Goal: Book appointment/travel/reservation

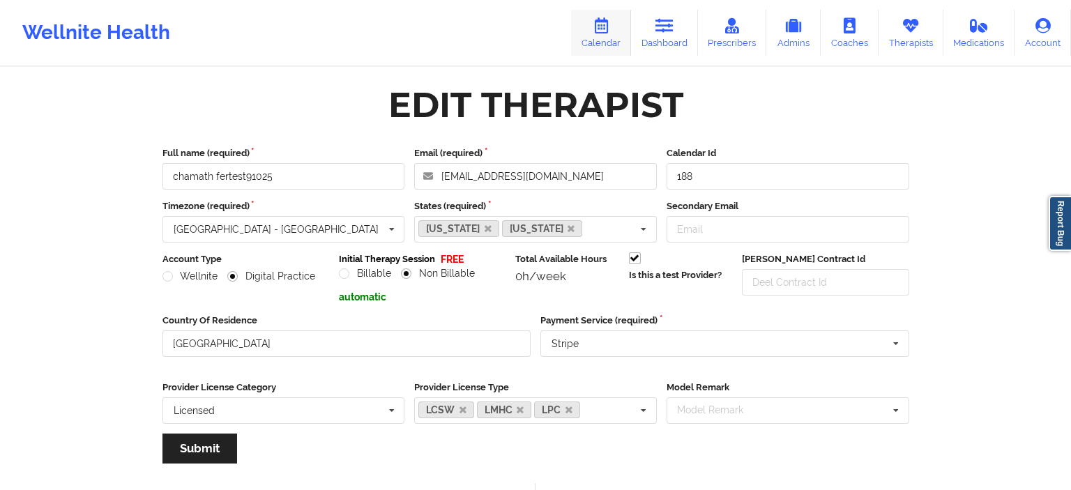
click at [628, 46] on link "Calendar" at bounding box center [601, 33] width 60 height 46
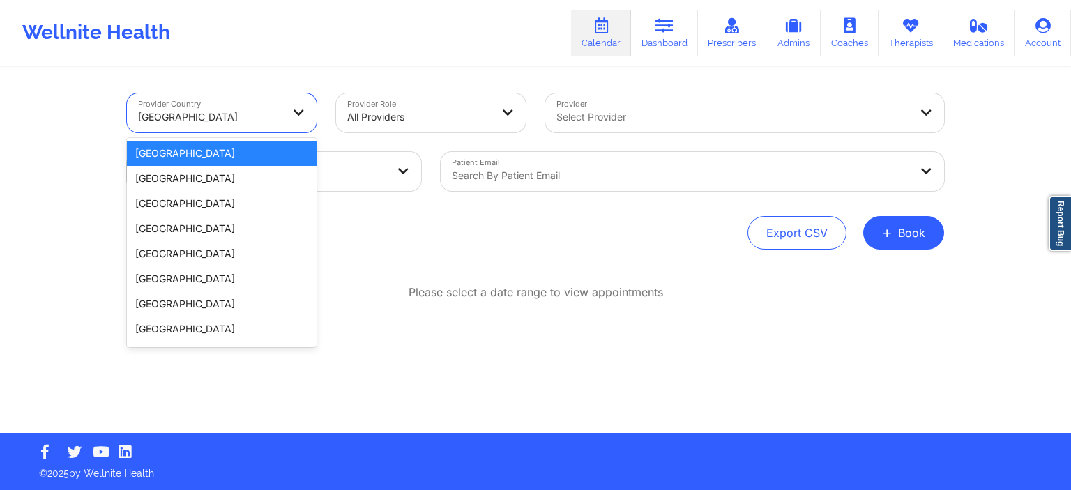
click at [285, 121] on div at bounding box center [299, 112] width 33 height 39
click at [252, 156] on div "[GEOGRAPHIC_DATA]" at bounding box center [222, 153] width 190 height 25
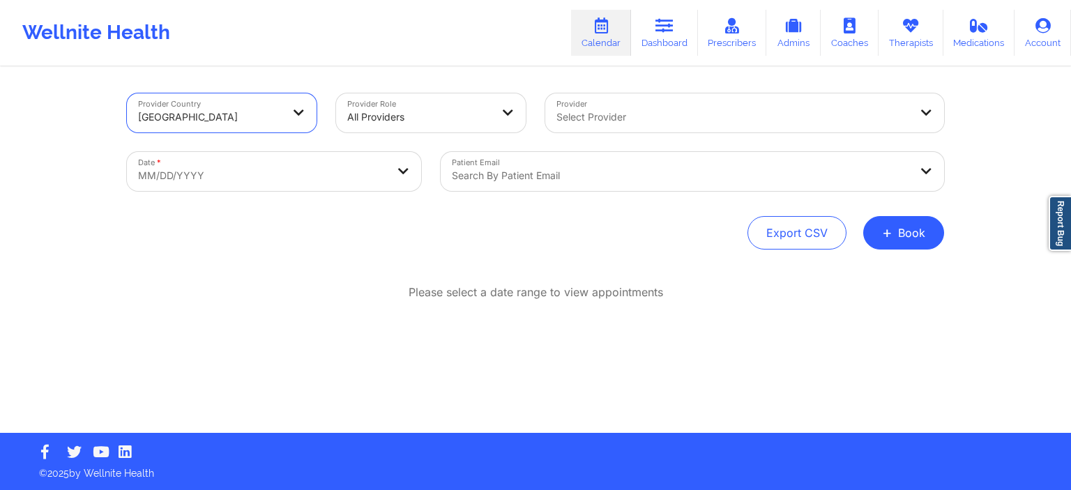
click at [444, 102] on div "All Providers" at bounding box center [419, 117] width 144 height 31
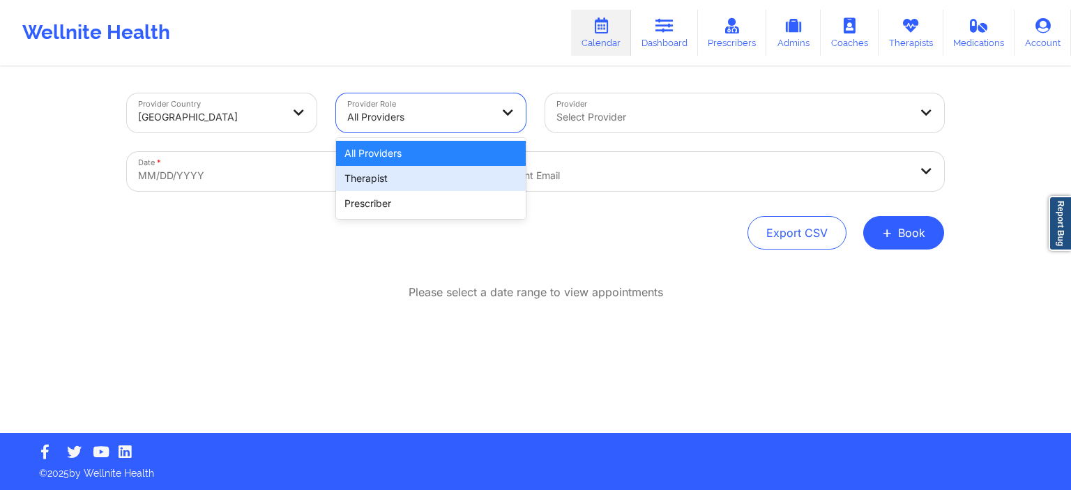
click at [409, 181] on div "Therapist" at bounding box center [431, 178] width 190 height 25
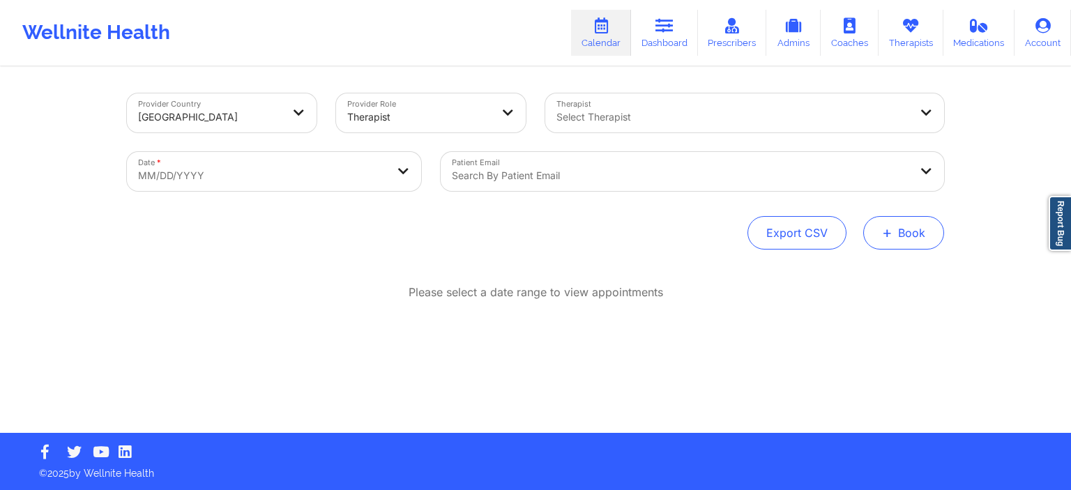
click at [911, 229] on button "+ Book" at bounding box center [903, 232] width 81 height 33
click at [900, 278] on button "Therapy Session" at bounding box center [880, 277] width 107 height 23
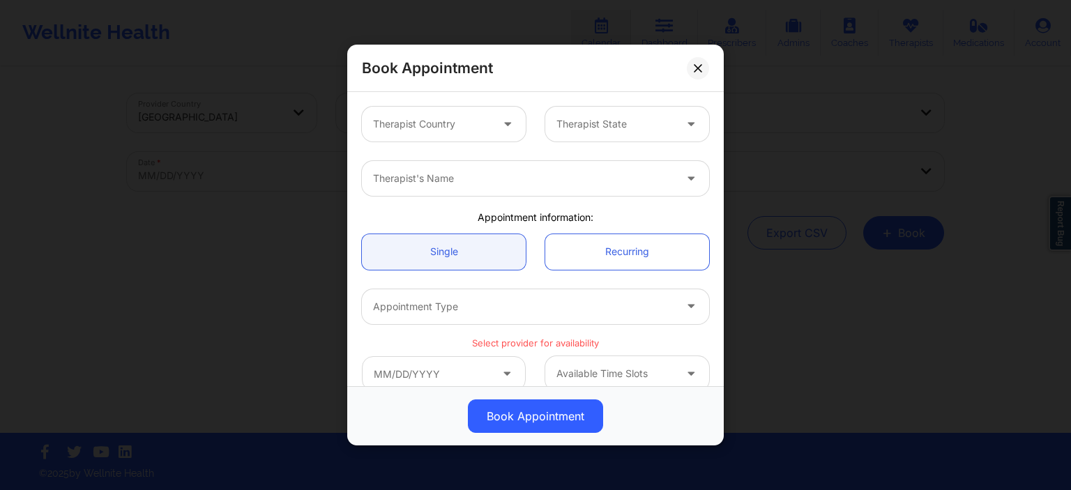
click at [478, 135] on div "Therapist Country" at bounding box center [427, 124] width 130 height 35
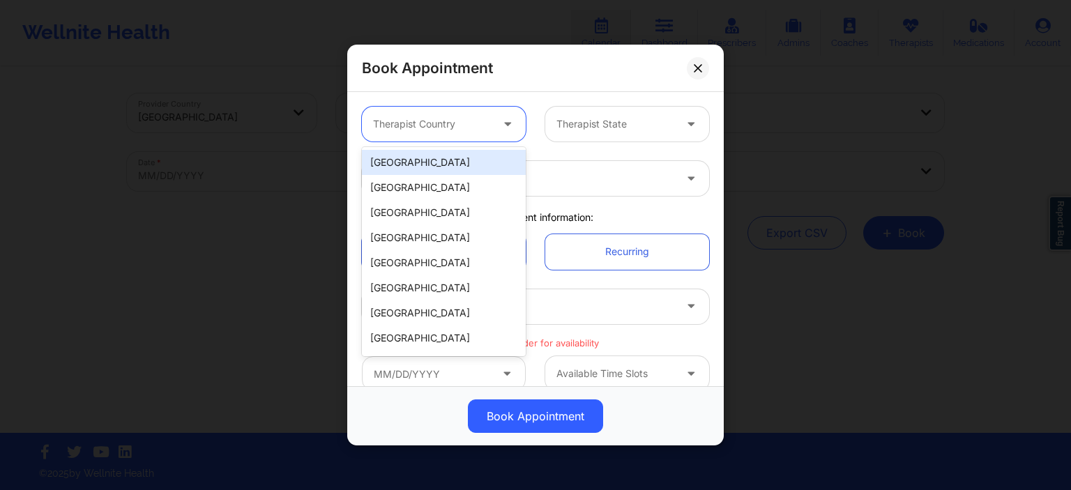
click at [441, 163] on div "[GEOGRAPHIC_DATA]" at bounding box center [444, 162] width 164 height 25
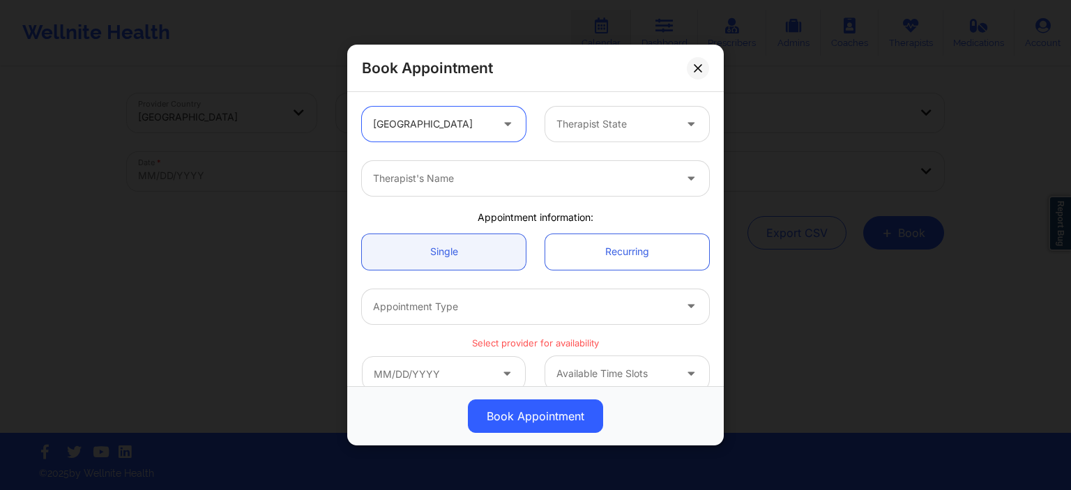
click at [573, 119] on div at bounding box center [616, 124] width 118 height 17
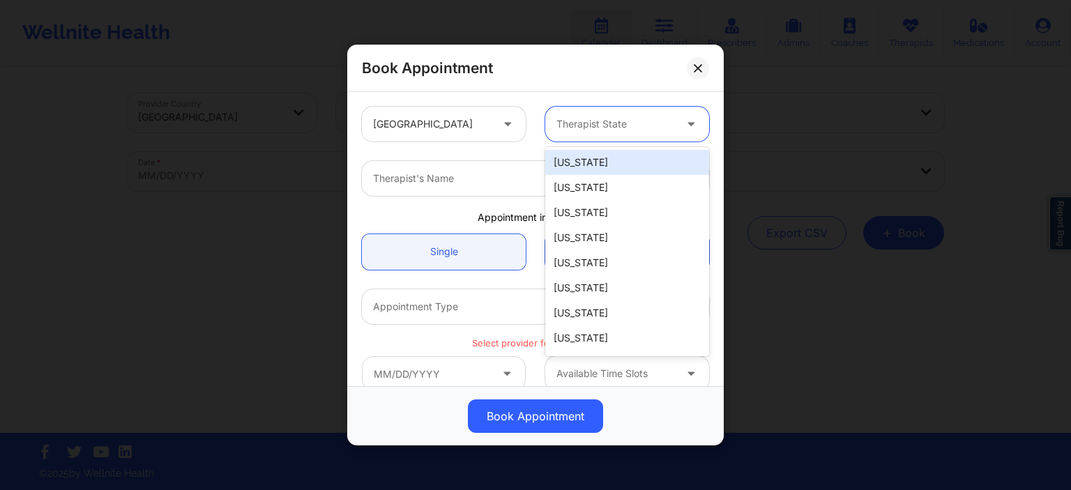
click at [581, 161] on div "[US_STATE]" at bounding box center [627, 162] width 164 height 25
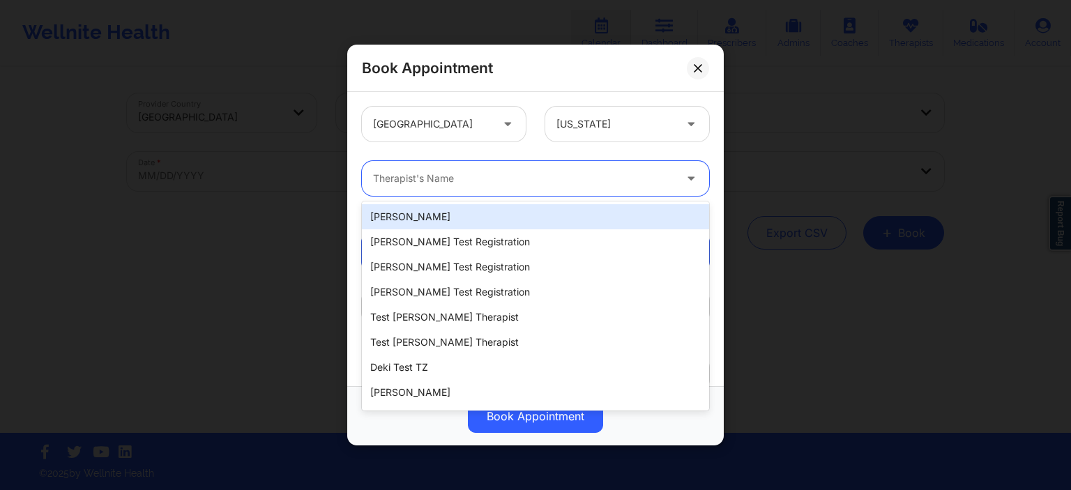
click at [459, 173] on div at bounding box center [523, 178] width 301 height 17
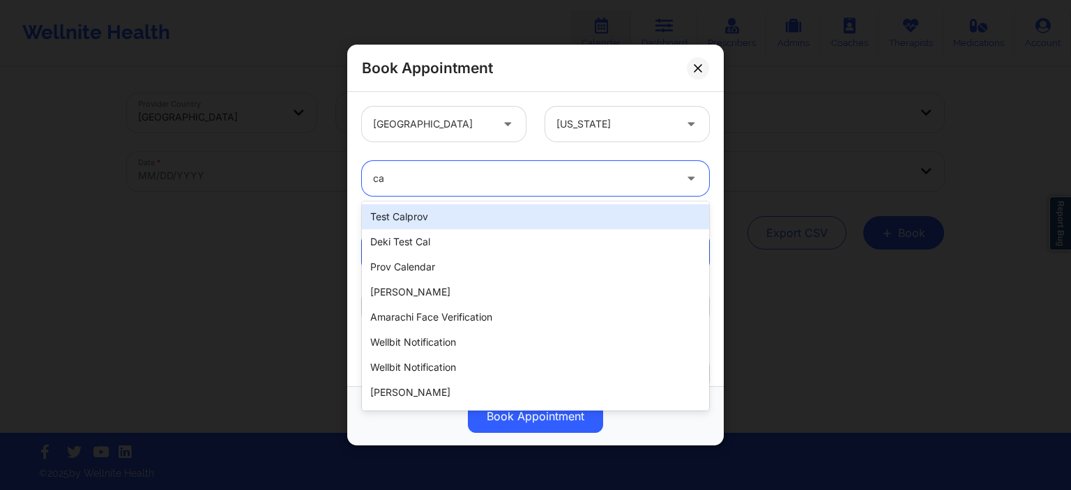
type input "c"
type input "chamathtest"
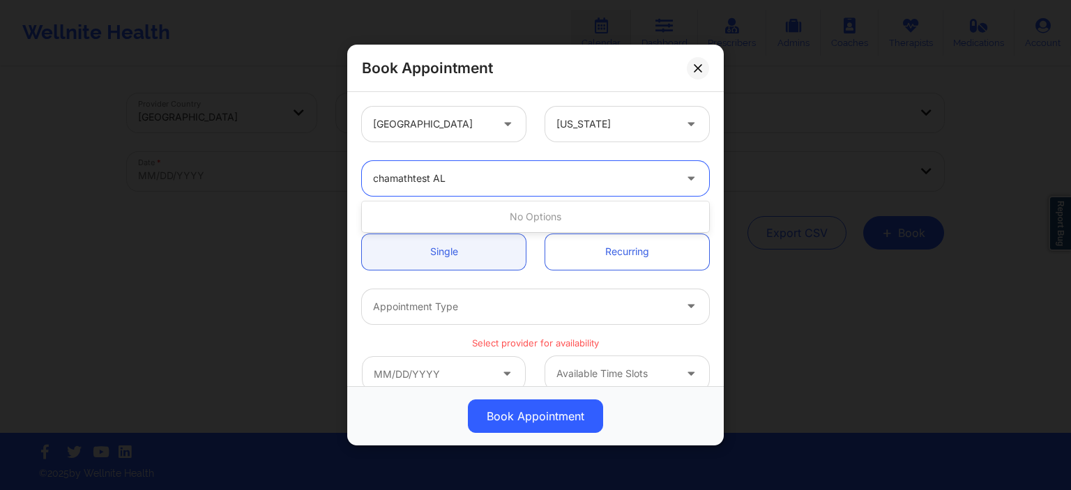
type input "chamathtest AL"
click at [540, 180] on div at bounding box center [523, 178] width 301 height 17
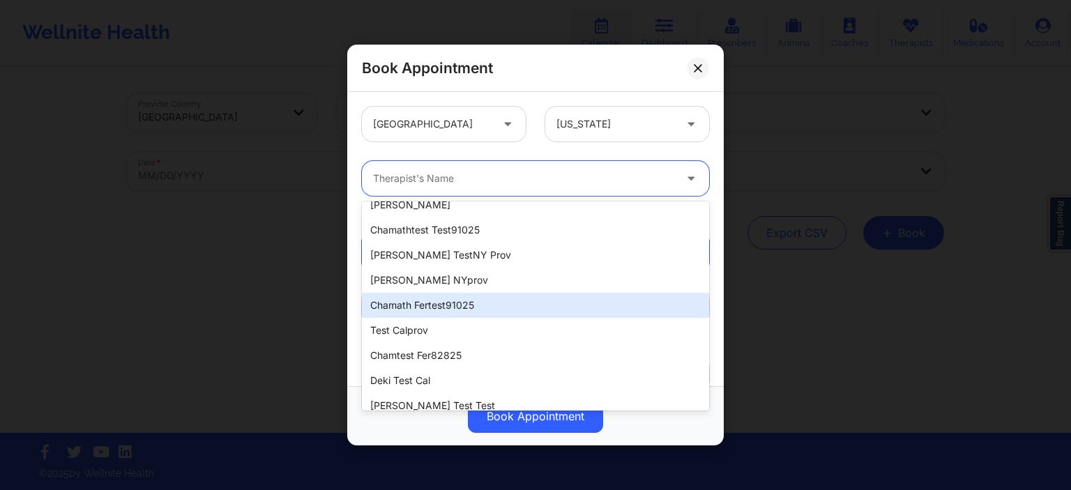
scroll to position [167, 0]
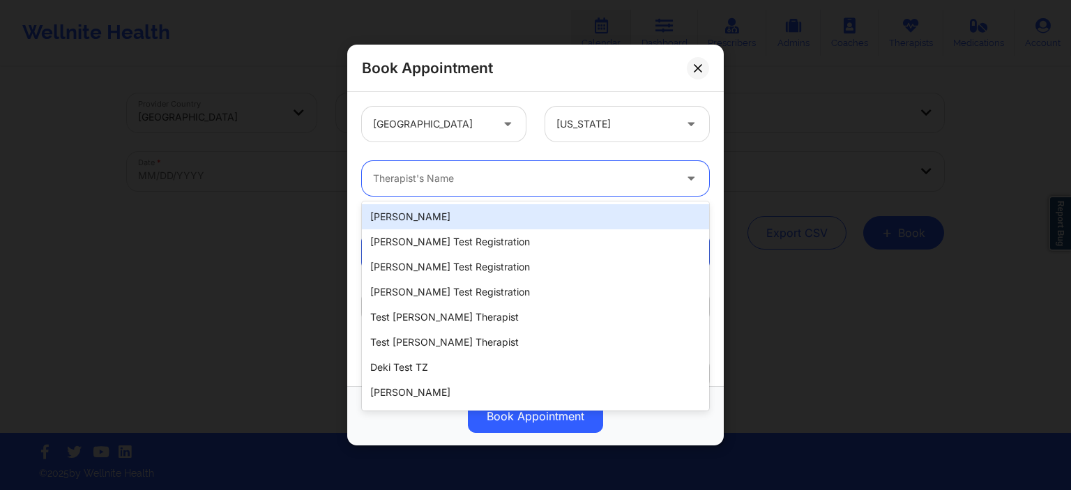
click at [467, 187] on div "Therapist's Name" at bounding box center [519, 178] width 314 height 35
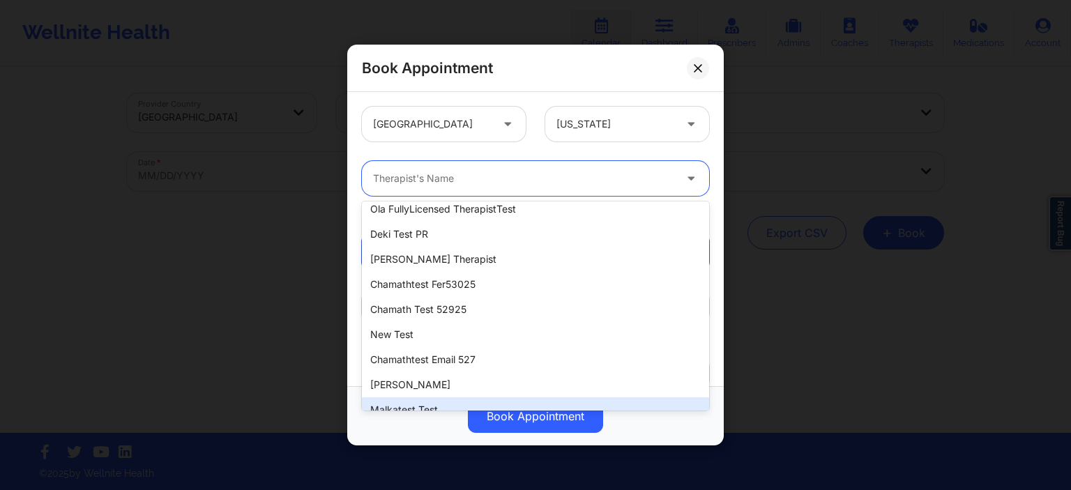
scroll to position [810, 0]
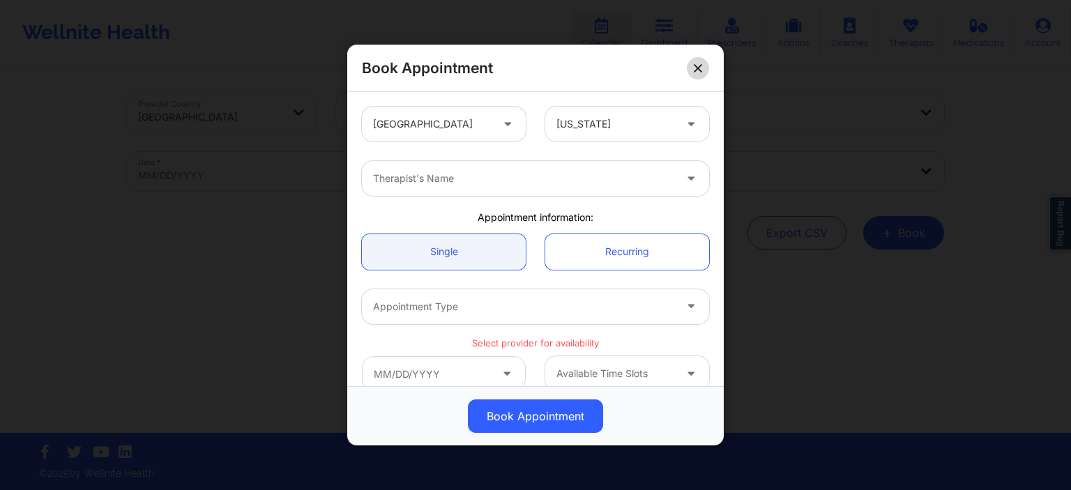
click at [702, 70] on icon at bounding box center [698, 68] width 8 height 8
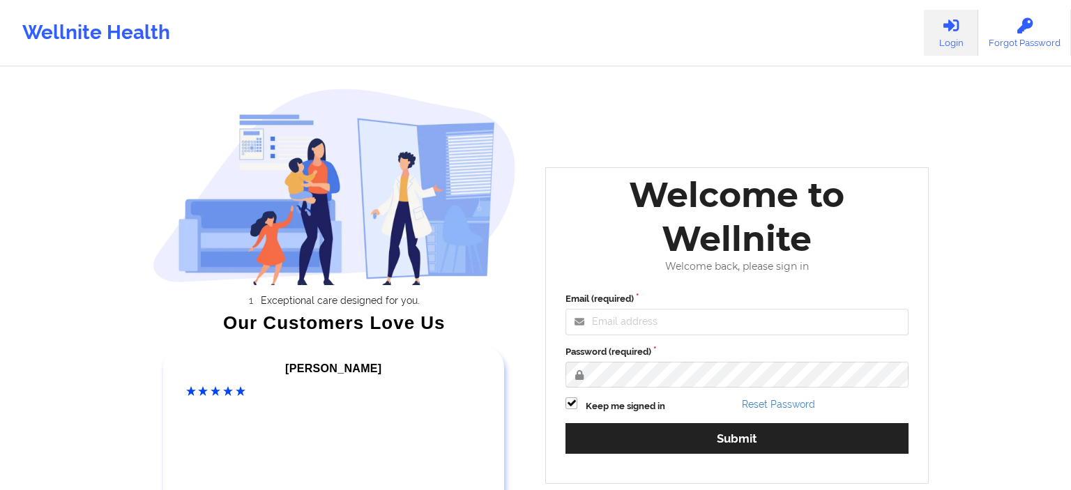
type input "chamath@wellnite.com"
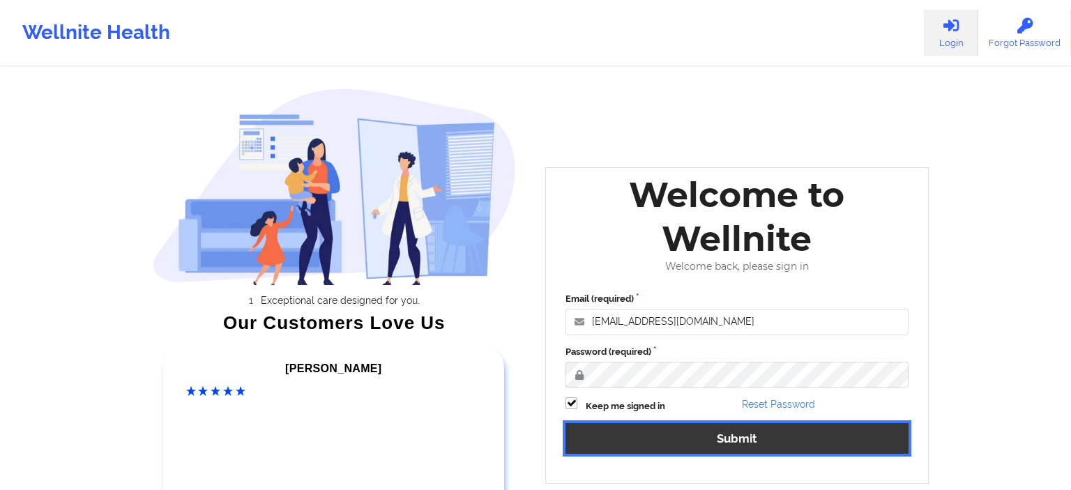
click at [654, 445] on button "Submit" at bounding box center [737, 438] width 343 height 30
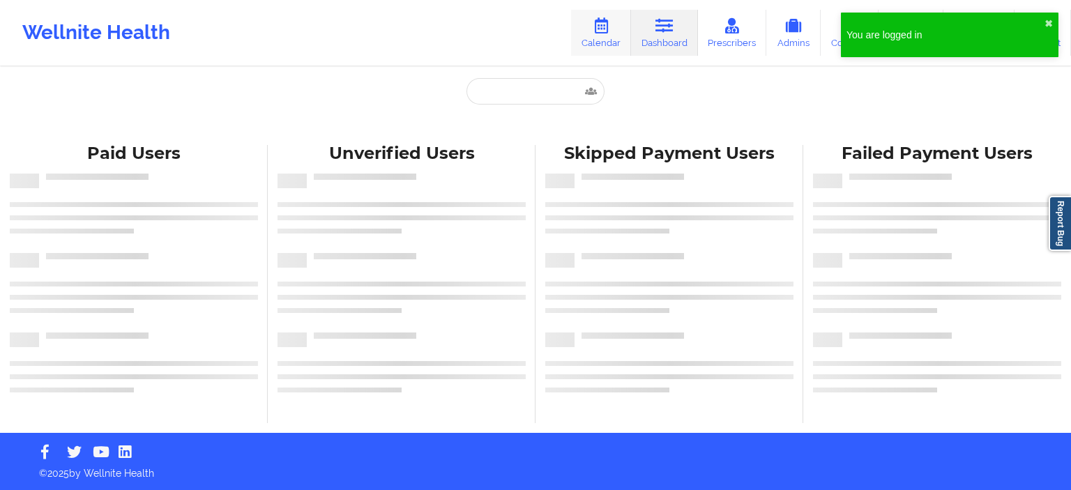
click at [600, 32] on link "Calendar" at bounding box center [601, 33] width 60 height 46
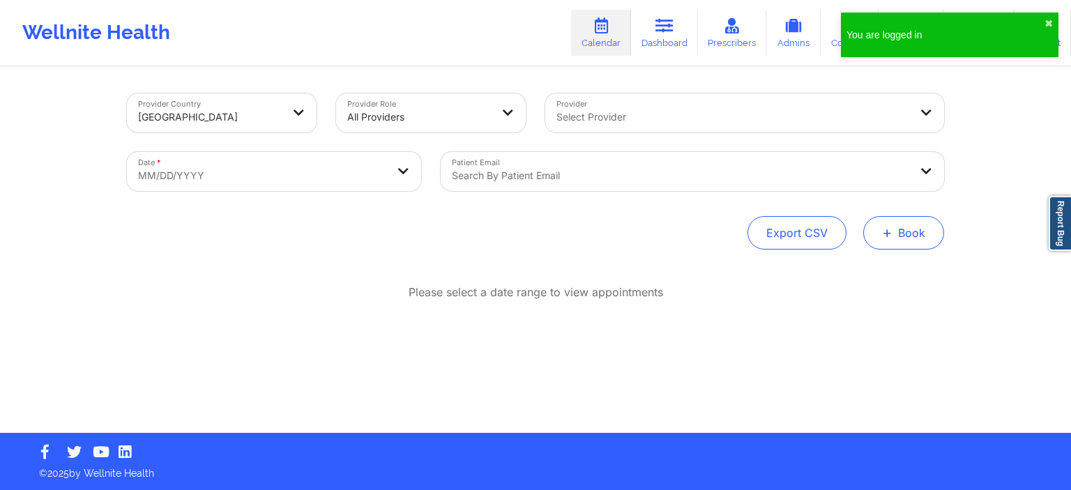
drag, startPoint x: 942, startPoint y: 227, endPoint x: 933, endPoint y: 227, distance: 8.4
click at [939, 227] on button "+ Book" at bounding box center [903, 232] width 81 height 33
click at [929, 228] on button "+ Book" at bounding box center [903, 232] width 81 height 33
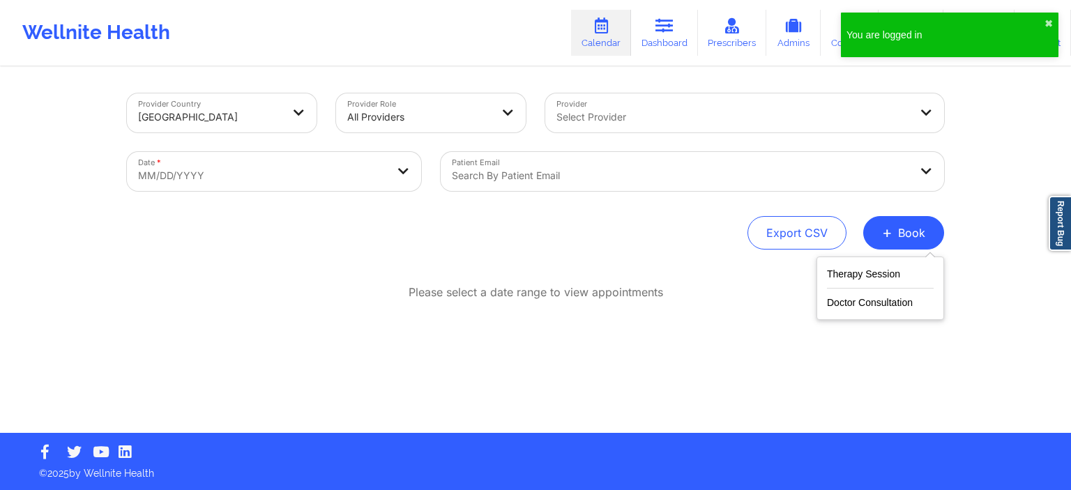
click at [897, 262] on div "Therapy Session Doctor Consultation" at bounding box center [881, 288] width 128 height 63
click at [893, 273] on button "Therapy Session" at bounding box center [880, 277] width 107 height 23
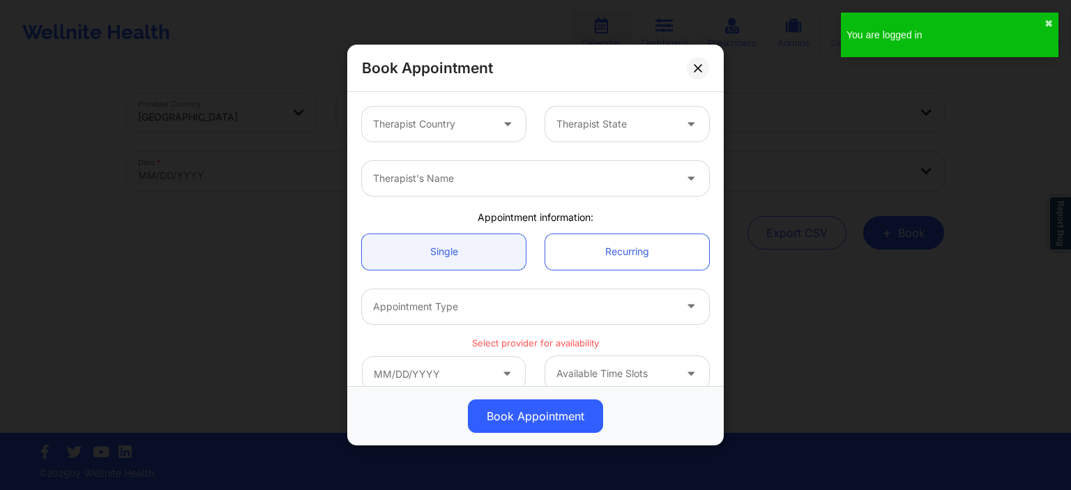
click at [381, 133] on div "Therapist Country" at bounding box center [427, 124] width 130 height 35
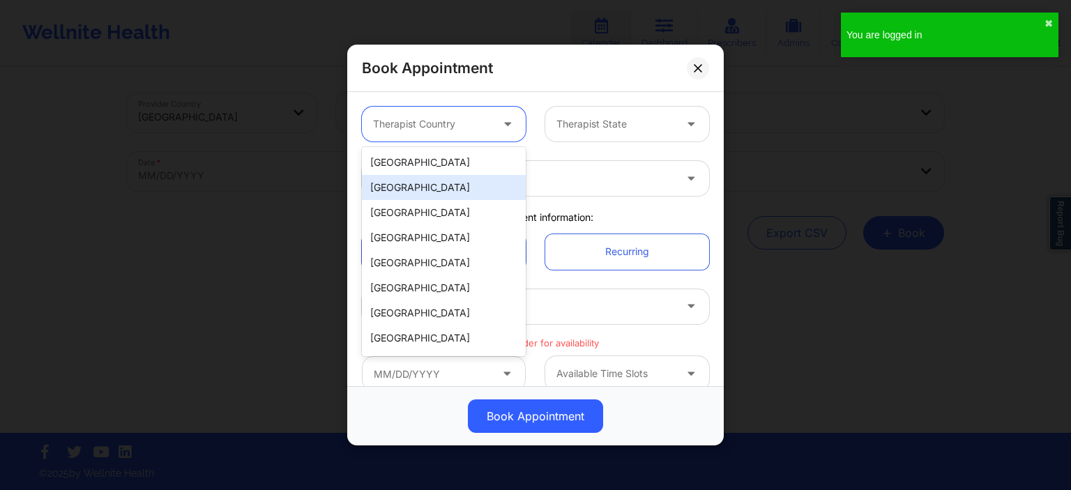
click at [396, 176] on div "[GEOGRAPHIC_DATA]" at bounding box center [444, 187] width 164 height 25
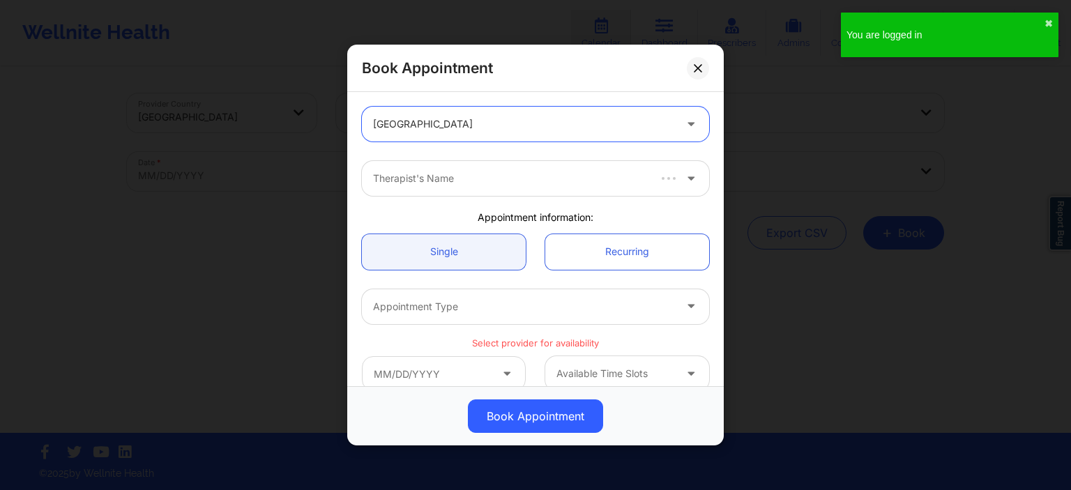
click at [396, 167] on div "Therapist's Name" at bounding box center [505, 178] width 286 height 35
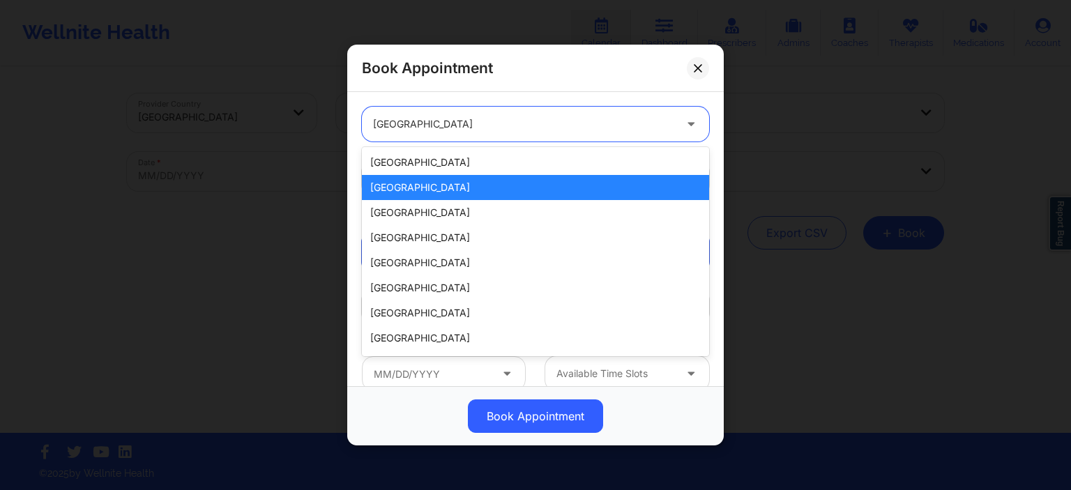
click at [418, 119] on div at bounding box center [523, 124] width 301 height 17
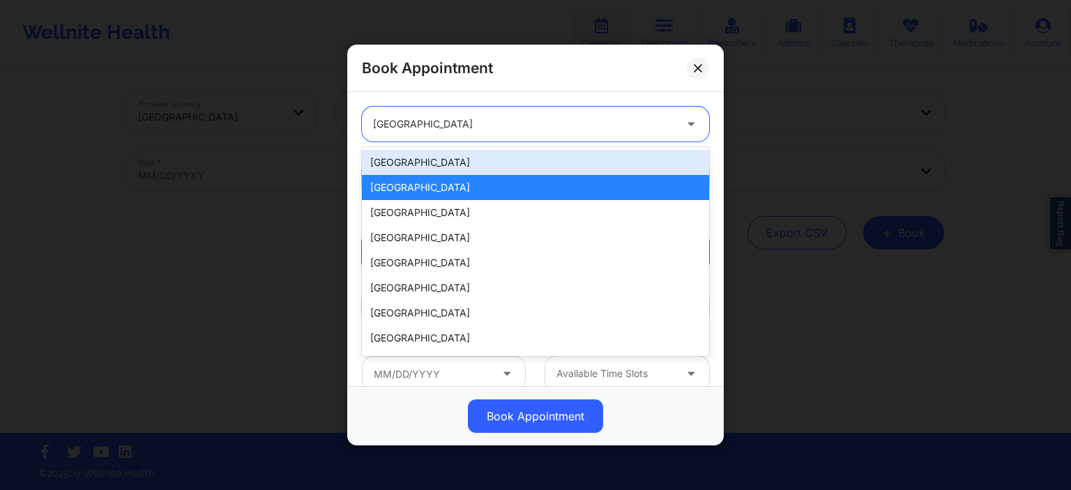
click at [418, 167] on div "[GEOGRAPHIC_DATA]" at bounding box center [535, 162] width 347 height 25
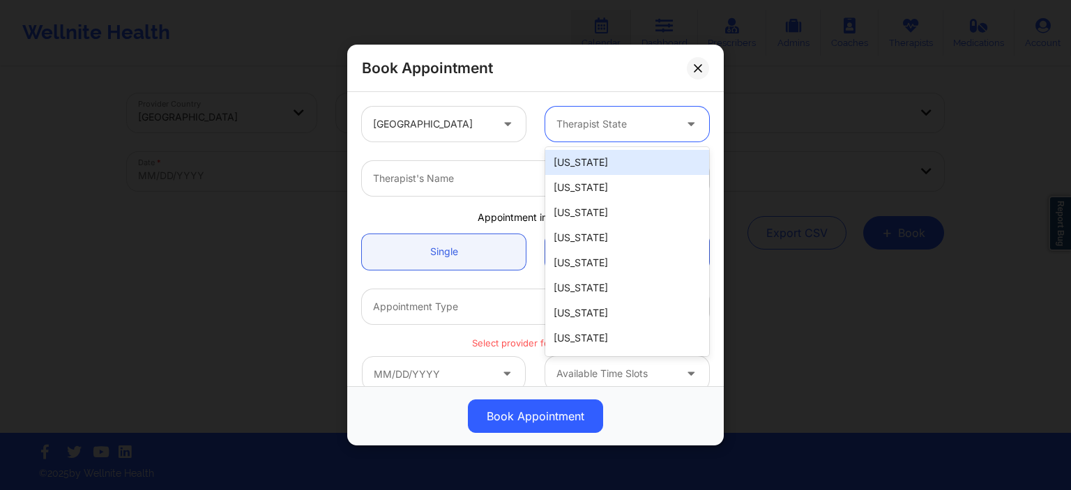
click at [617, 129] on div at bounding box center [616, 124] width 118 height 17
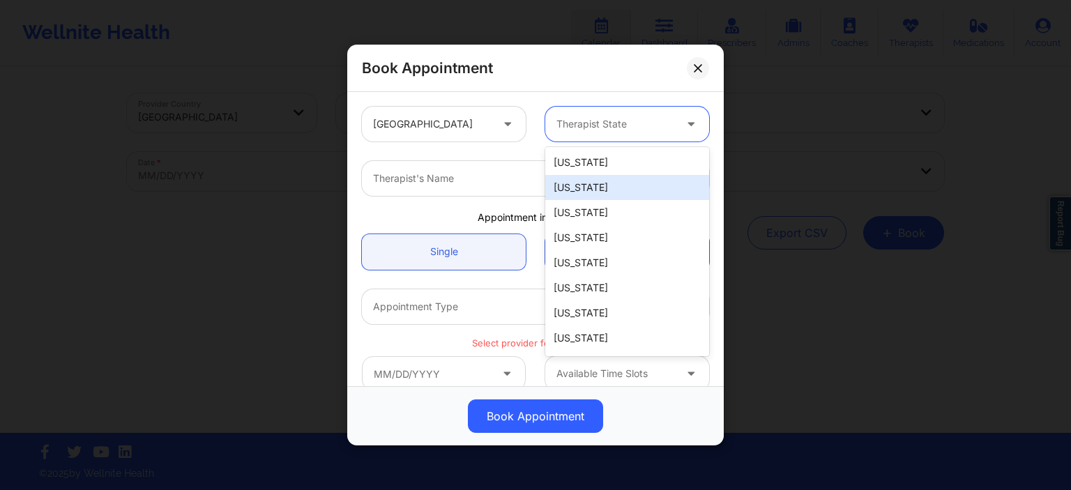
click at [582, 163] on div "[US_STATE]" at bounding box center [627, 162] width 164 height 25
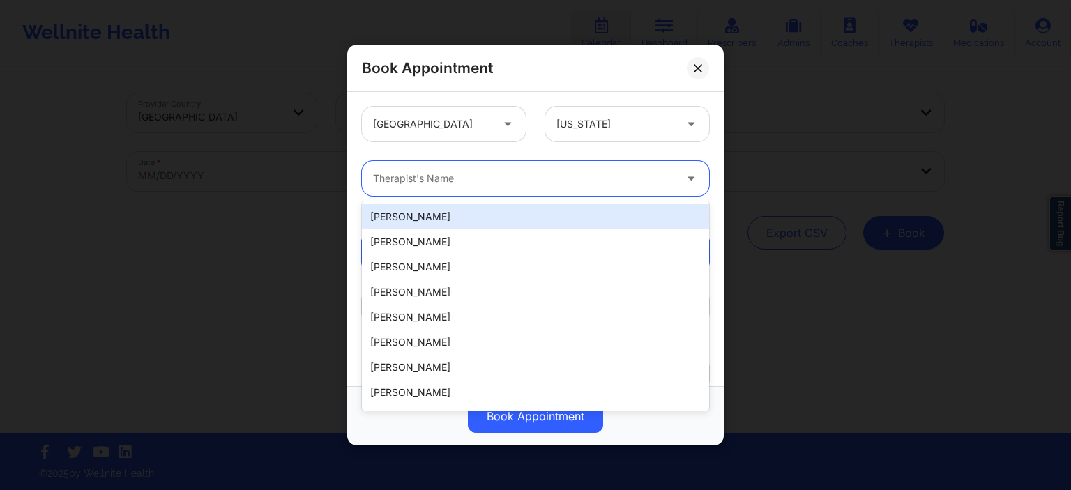
click at [474, 194] on div "Therapist's Name" at bounding box center [519, 178] width 314 height 35
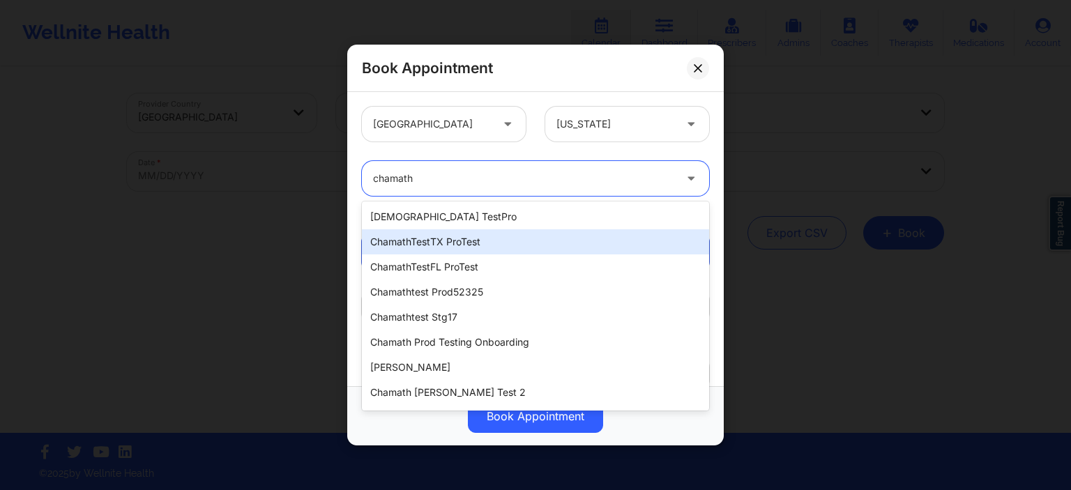
type input "chamath"
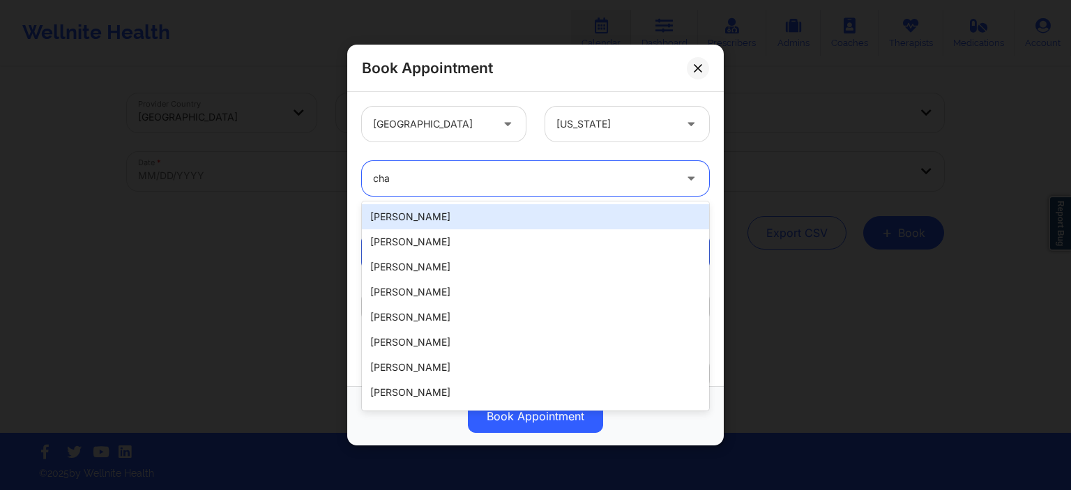
type input "cham"
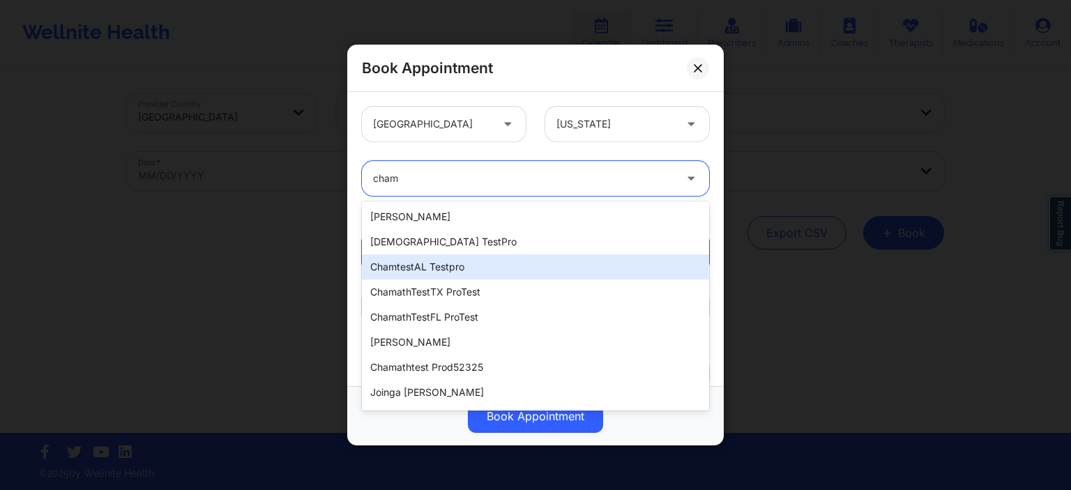
click at [418, 266] on div "chamtestAL testpro" at bounding box center [535, 267] width 347 height 25
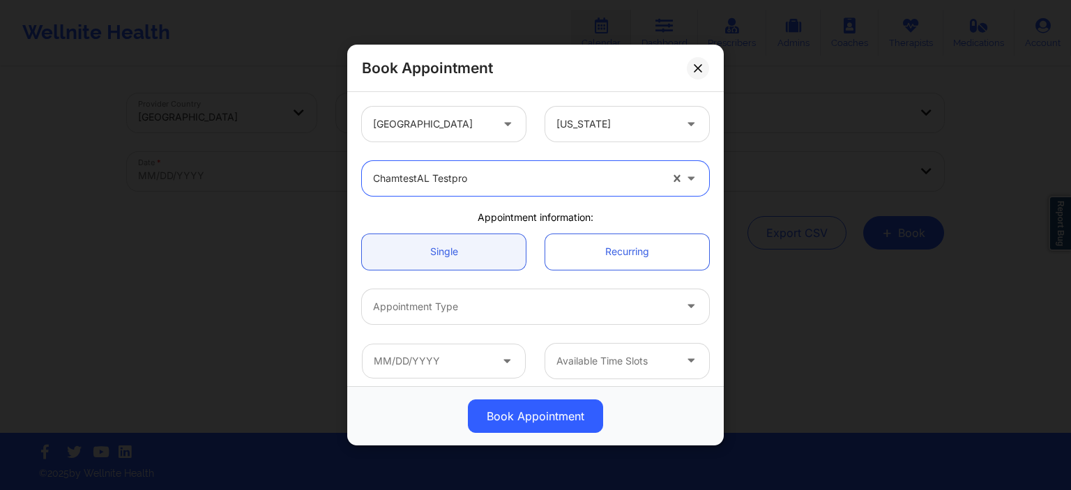
click at [458, 312] on div at bounding box center [523, 307] width 301 height 17
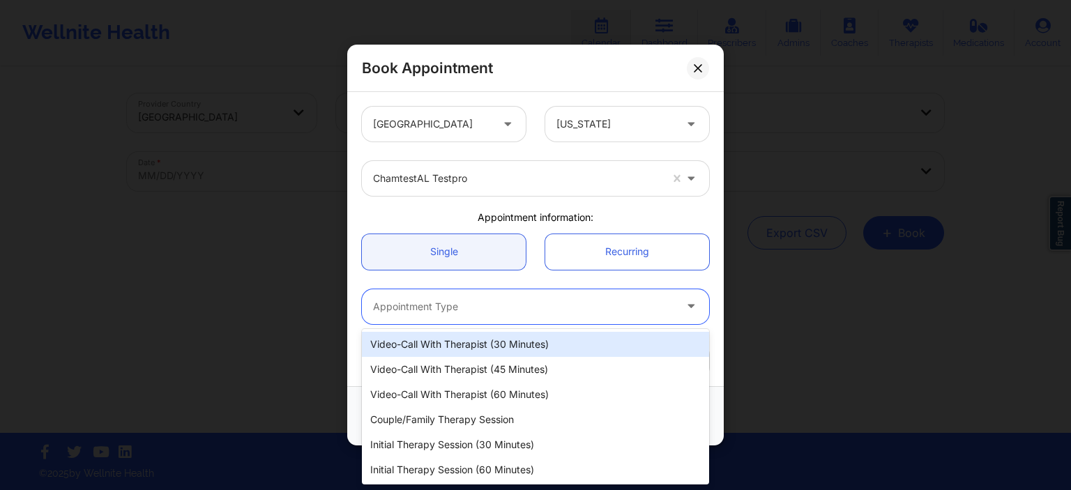
click at [440, 350] on div "Video-Call with Therapist (30 minutes)" at bounding box center [535, 344] width 347 height 25
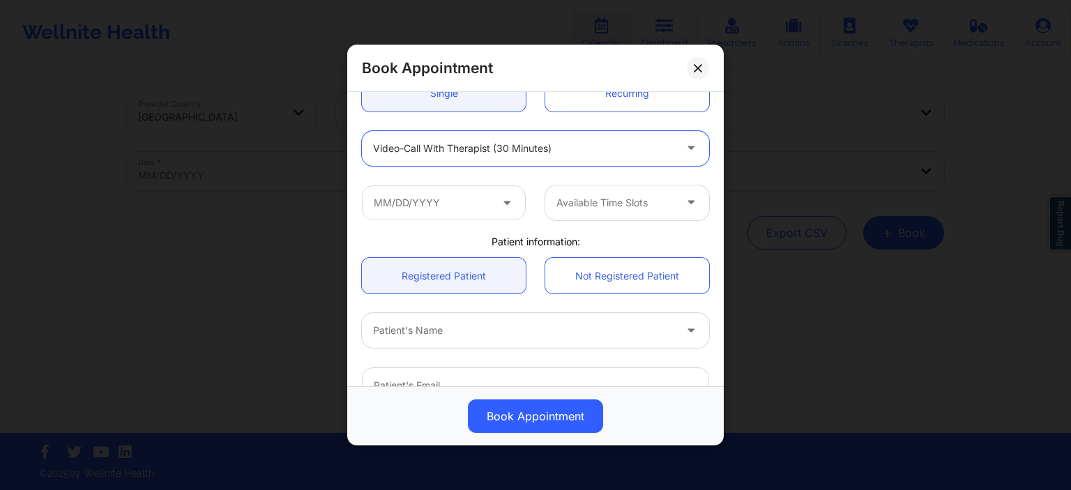
scroll to position [201, 0]
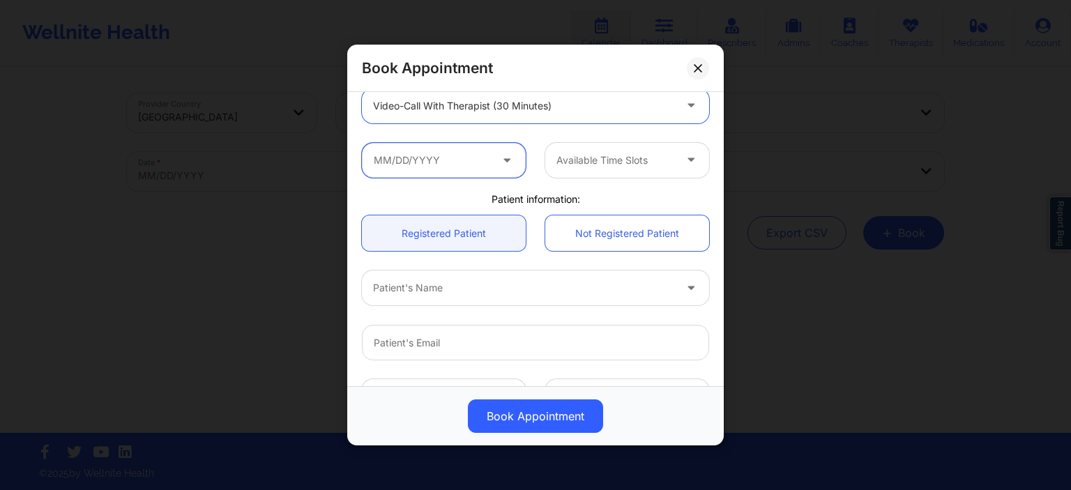
click at [439, 156] on input "text" at bounding box center [444, 159] width 164 height 35
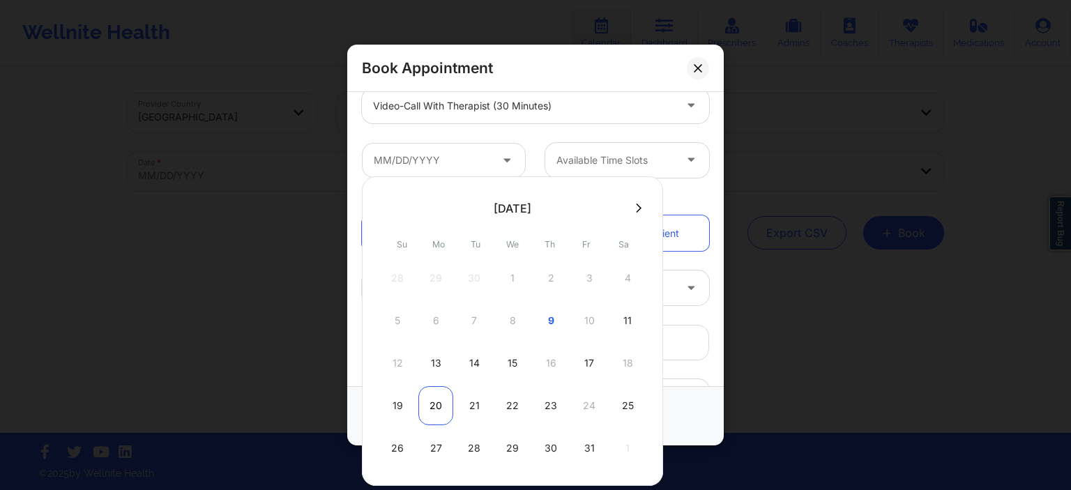
click at [431, 406] on div "20" at bounding box center [435, 405] width 35 height 39
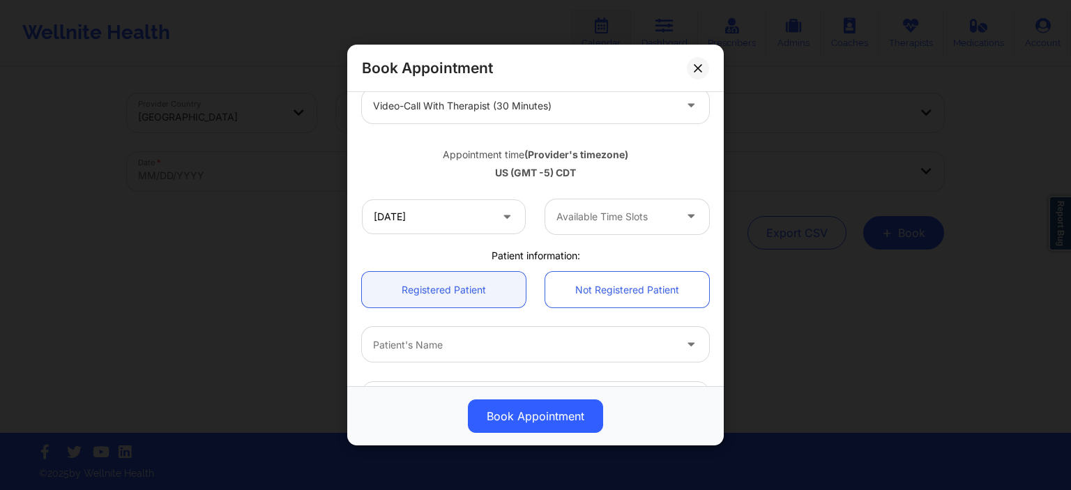
type input "10/20/2025"
click at [607, 222] on div at bounding box center [616, 217] width 118 height 17
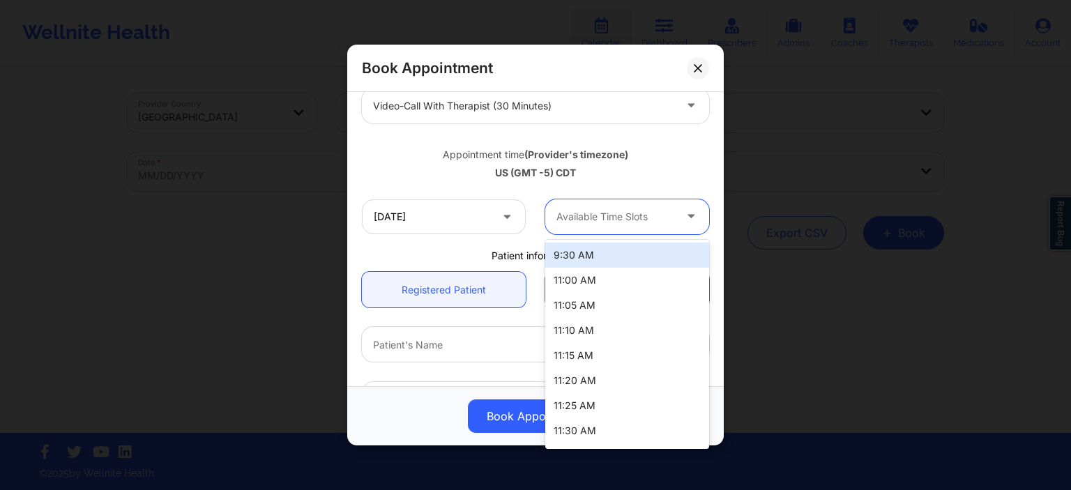
click at [601, 248] on div "9:30 AM" at bounding box center [627, 255] width 164 height 25
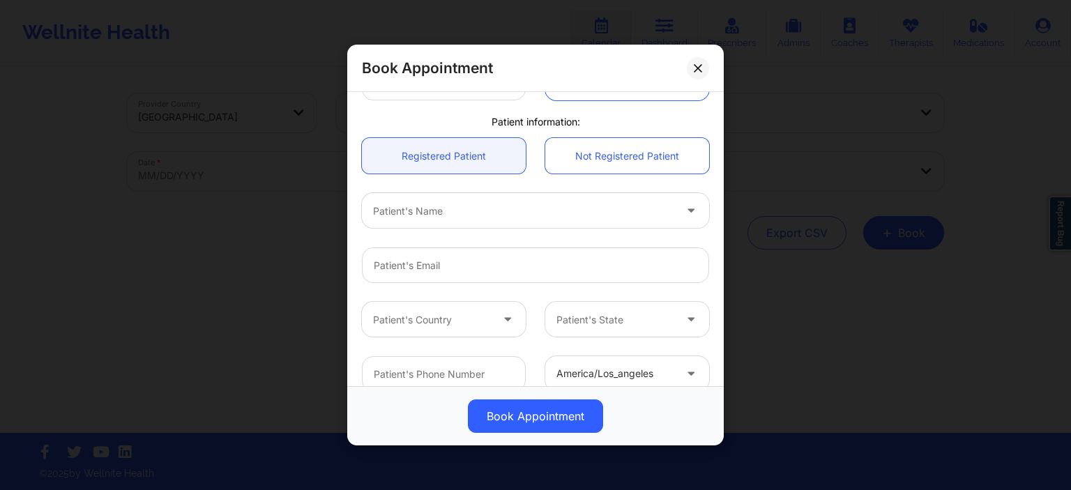
scroll to position [402, 0]
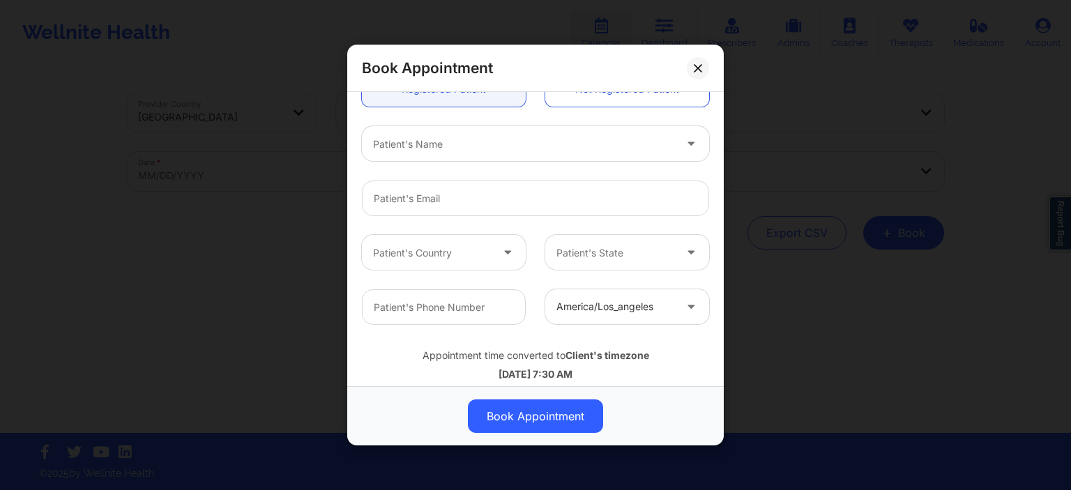
click at [481, 152] on div "Patient's Name" at bounding box center [519, 143] width 314 height 35
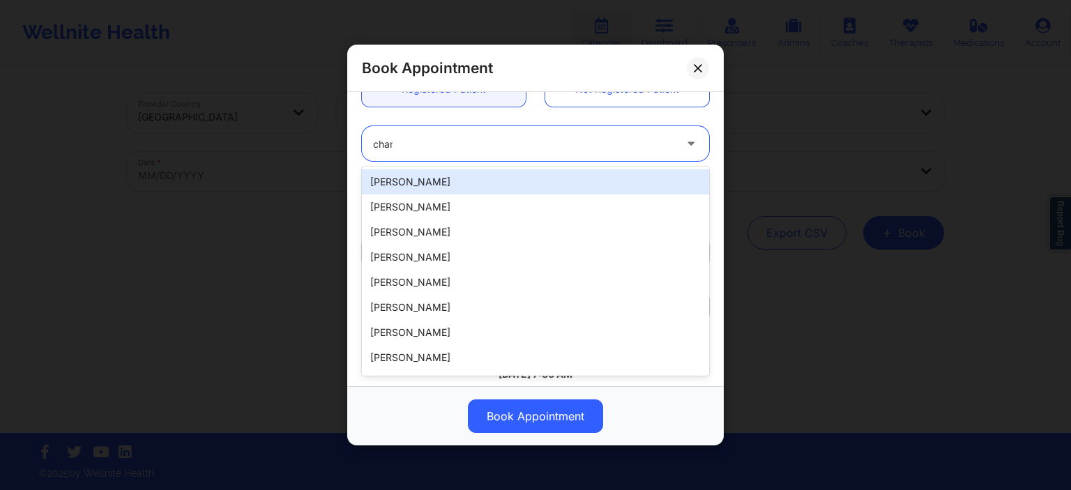
type input "chama"
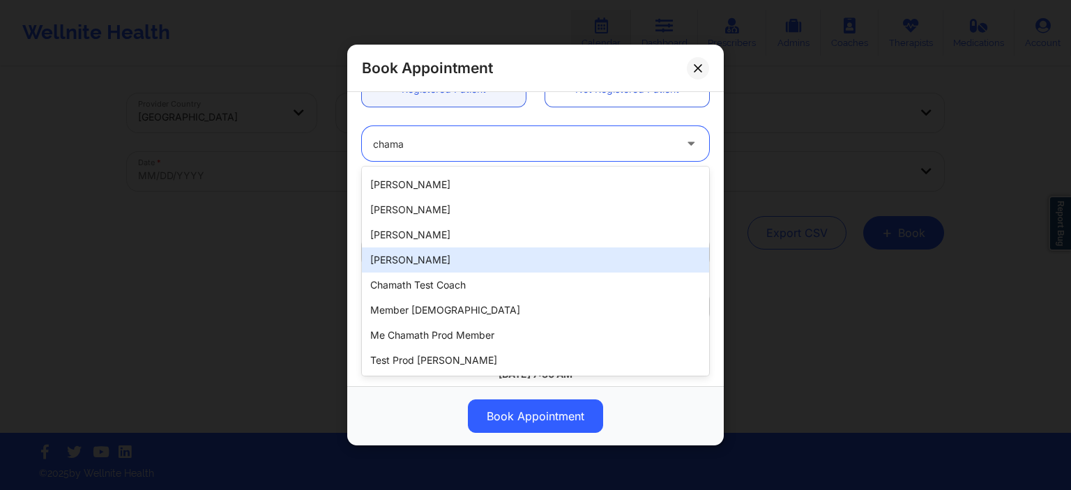
scroll to position [0, 0]
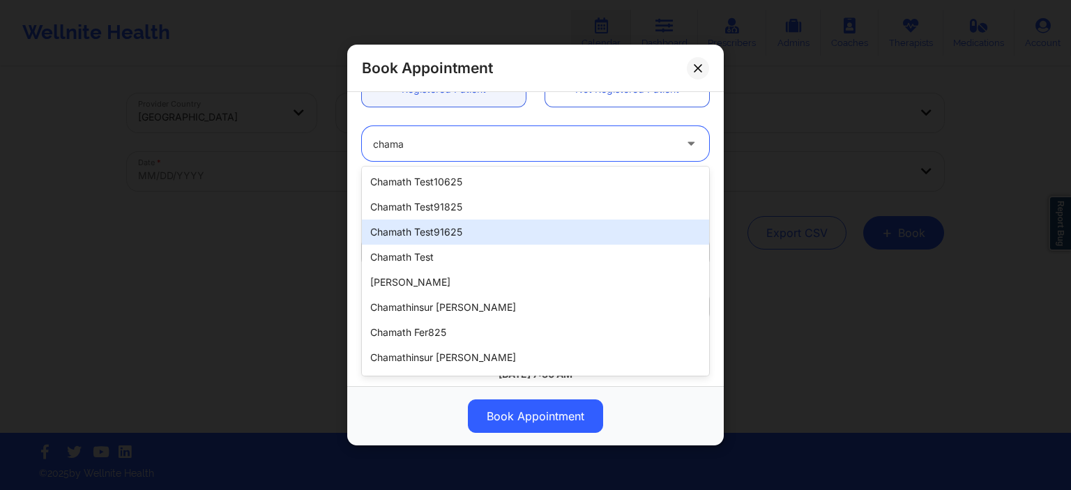
click at [499, 239] on div "chamath test91625" at bounding box center [535, 232] width 347 height 25
type input "cham91625@yopmail.com"
type input "-6282502474"
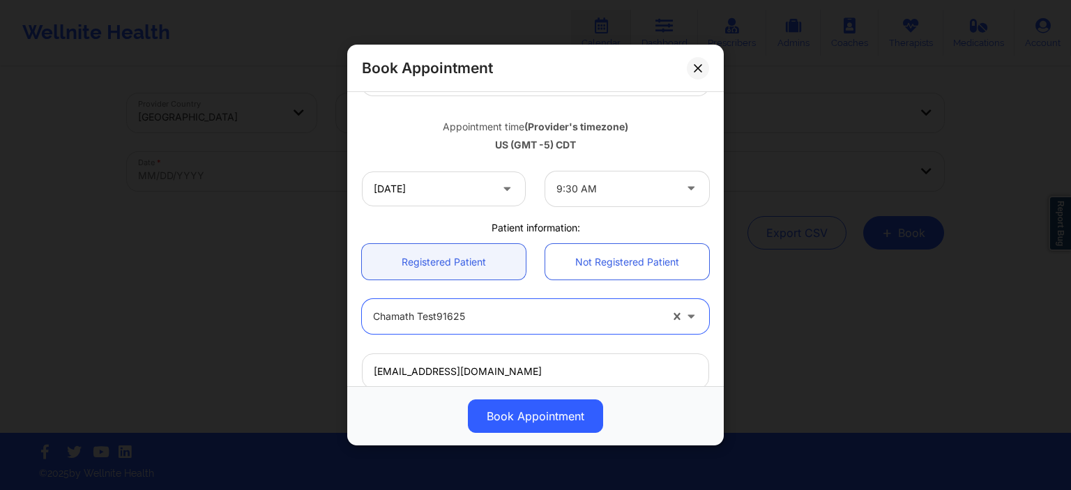
scroll to position [229, 0]
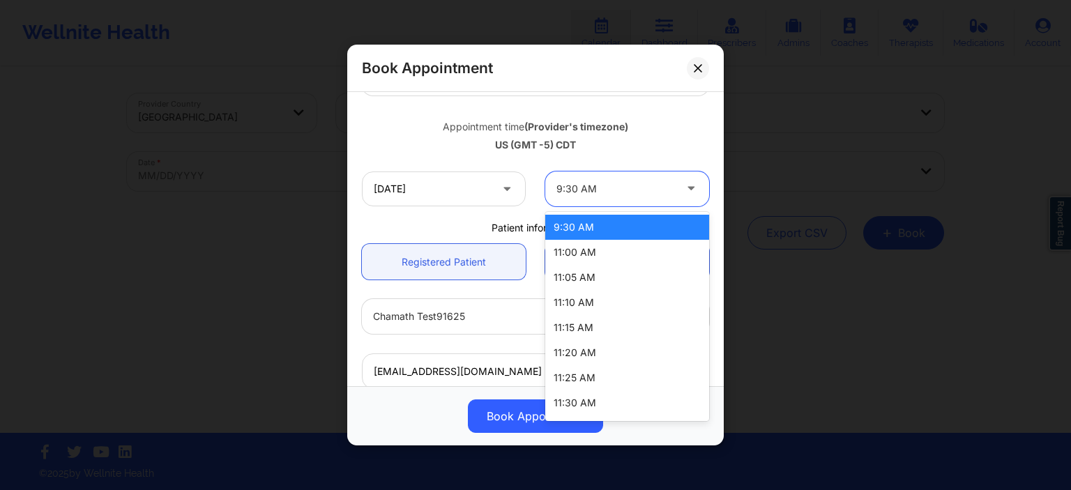
click at [598, 191] on div at bounding box center [616, 189] width 118 height 17
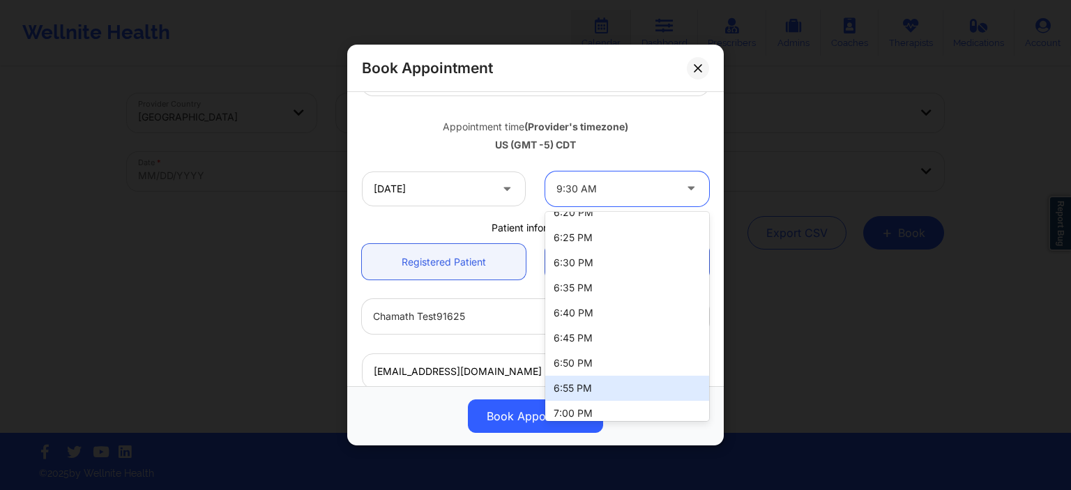
scroll to position [1705, 0]
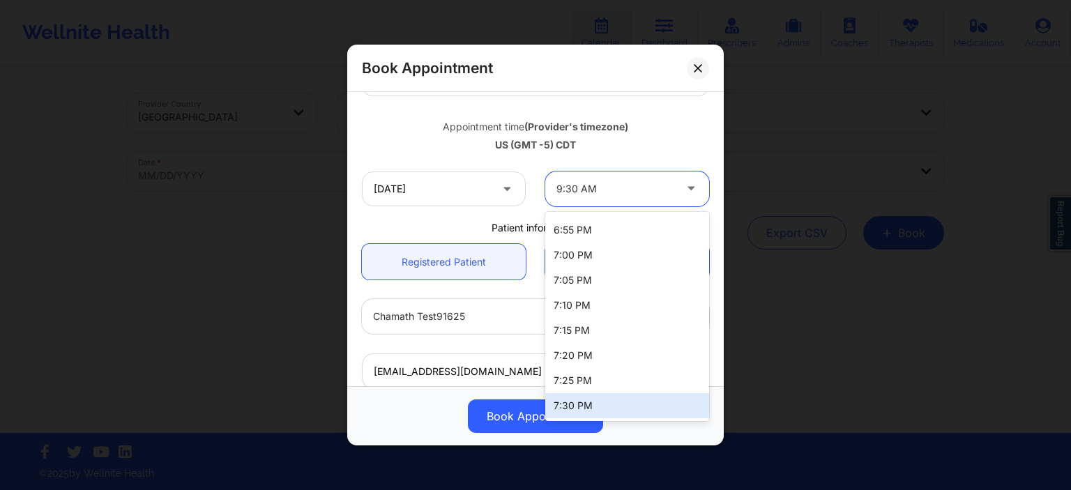
click at [589, 409] on div "7:30 PM" at bounding box center [627, 405] width 164 height 25
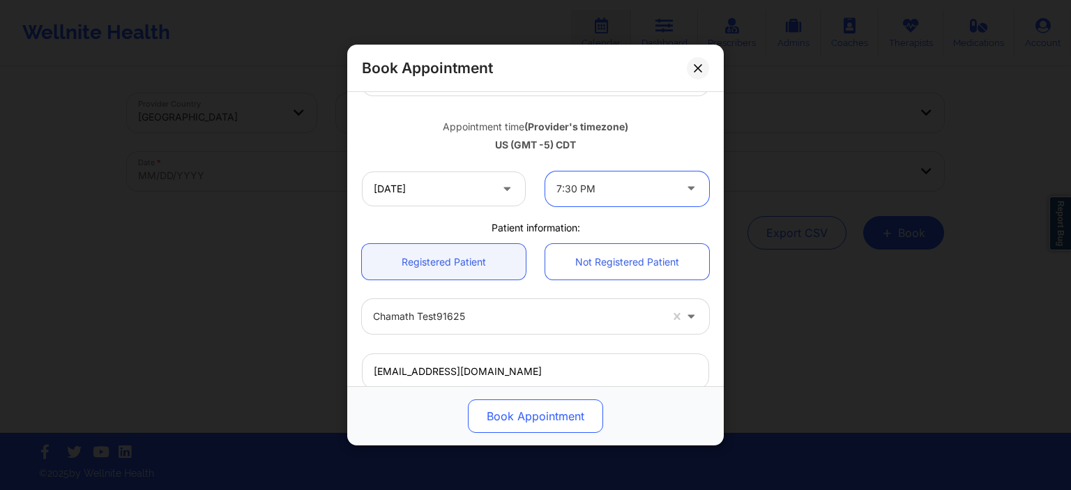
click at [559, 415] on button "Book Appointment" at bounding box center [535, 416] width 135 height 33
